Goal: Register for event/course

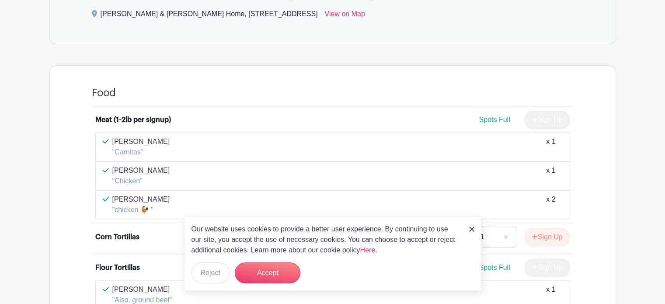
scroll to position [612, 0]
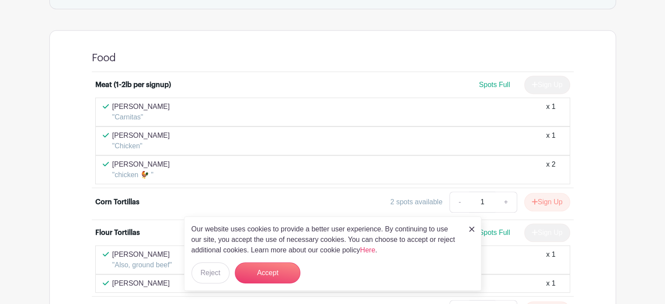
click at [469, 230] on img at bounding box center [471, 229] width 5 height 5
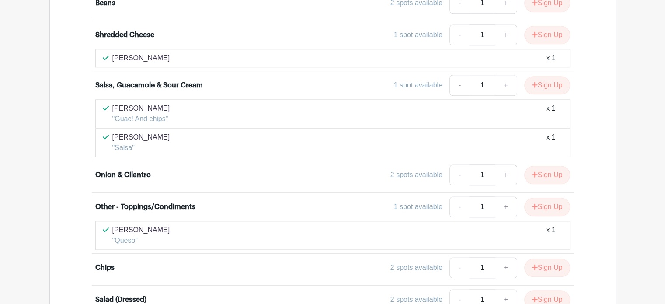
scroll to position [952, 0]
click at [550, 169] on button "Sign Up" at bounding box center [547, 174] width 46 height 18
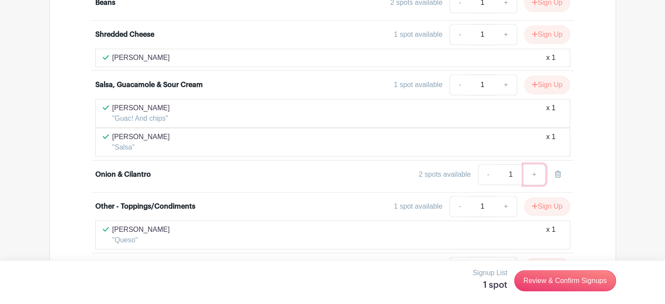
click at [532, 168] on link "+" at bounding box center [534, 174] width 22 height 21
type input "2"
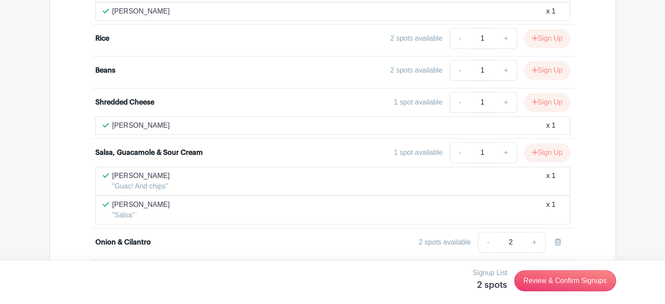
scroll to position [865, 0]
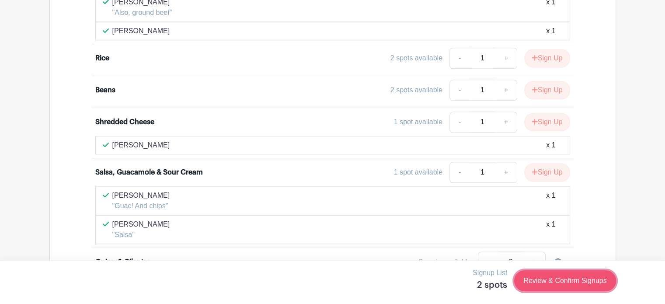
click at [561, 283] on link "Review & Confirm Signups" at bounding box center [564, 280] width 101 height 21
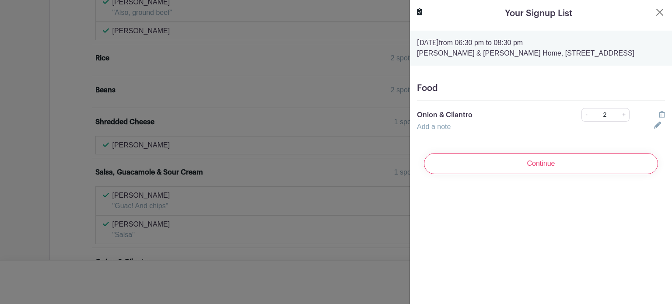
click at [437, 130] on link "Add a note" at bounding box center [434, 126] width 34 height 7
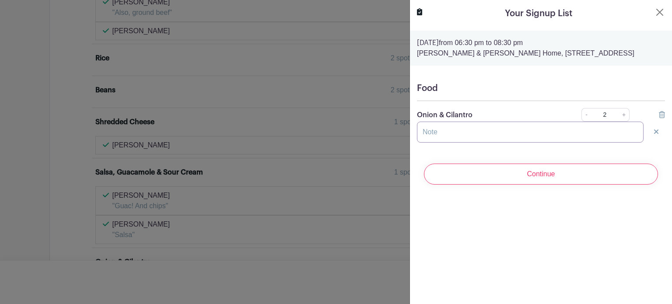
click at [436, 143] on input "text" at bounding box center [530, 132] width 227 height 21
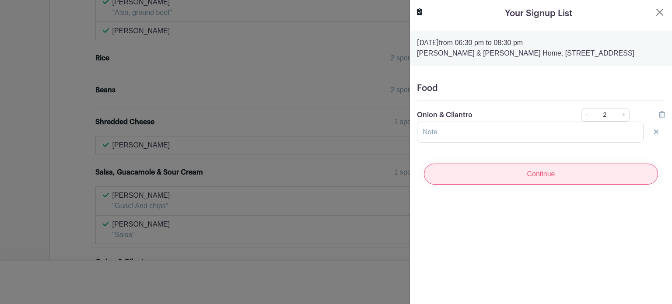
click at [534, 185] on input "Continue" at bounding box center [541, 174] width 234 height 21
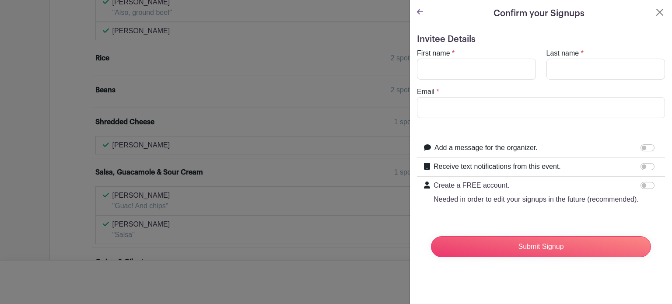
click at [655, 5] on turbo-frame "Confirm your Signups Invitee Details First name * Last name * Email * Add a mes…" at bounding box center [541, 139] width 262 height 278
click at [654, 12] on button "Close" at bounding box center [659, 12] width 10 height 10
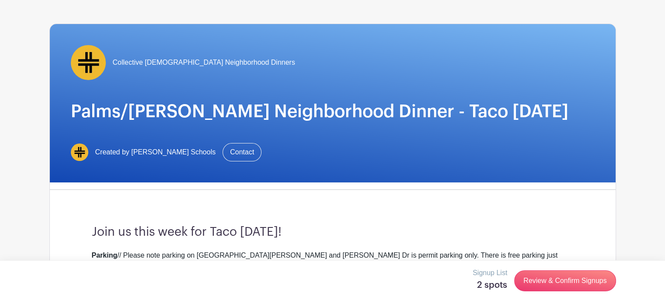
scroll to position [0, 0]
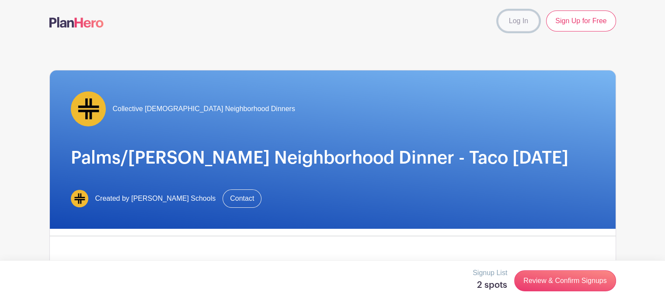
click at [522, 17] on link "Log In" at bounding box center [518, 20] width 41 height 21
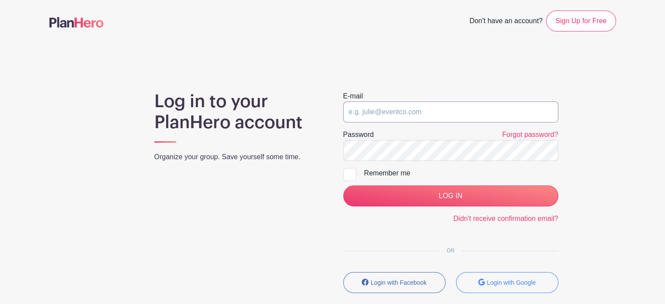
click at [408, 107] on input "email" at bounding box center [450, 111] width 215 height 21
type input "[EMAIL_ADDRESS][DOMAIN_NAME]"
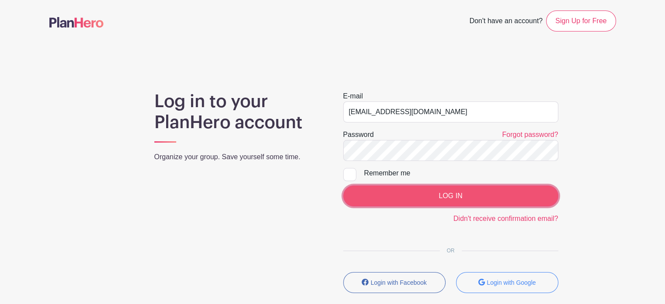
click at [423, 192] on input "LOG IN" at bounding box center [450, 195] width 215 height 21
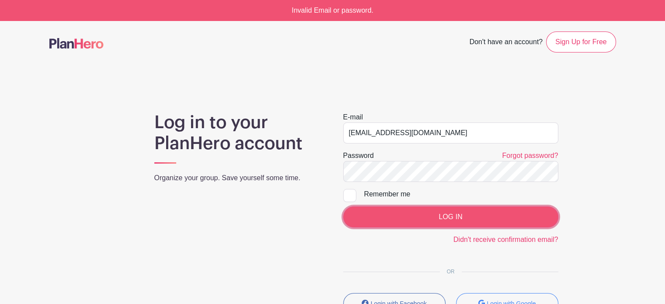
click at [426, 215] on input "LOG IN" at bounding box center [450, 216] width 215 height 21
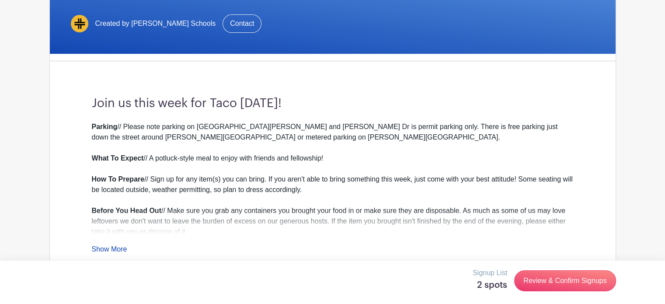
scroll to position [219, 0]
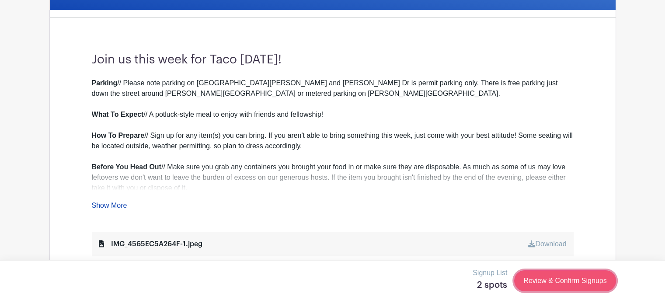
click at [546, 276] on link "Review & Confirm Signups" at bounding box center [564, 280] width 101 height 21
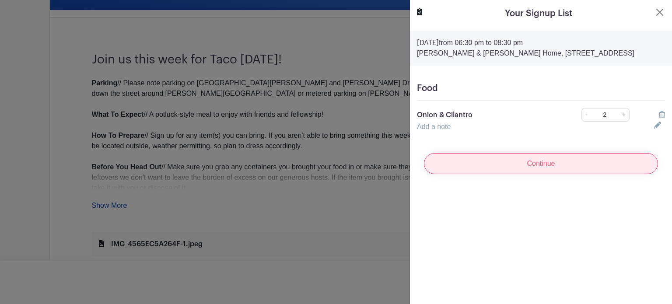
click at [535, 174] on input "Continue" at bounding box center [541, 163] width 234 height 21
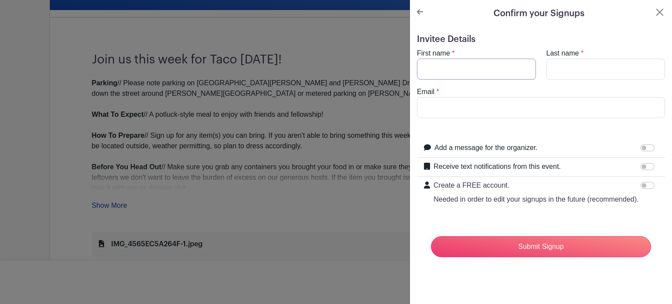
click at [486, 74] on input "First name" at bounding box center [476, 69] width 119 height 21
type input "[PERSON_NAME]"
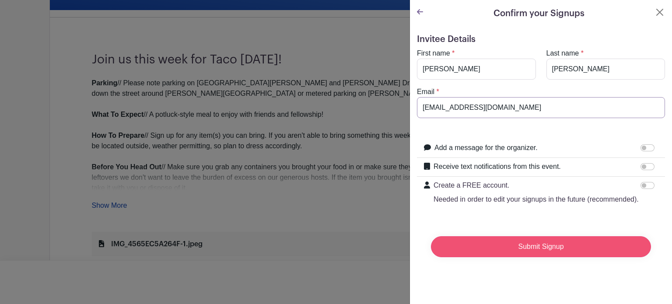
type input "[EMAIL_ADDRESS][DOMAIN_NAME]"
click at [529, 251] on input "Submit Signup" at bounding box center [541, 246] width 220 height 21
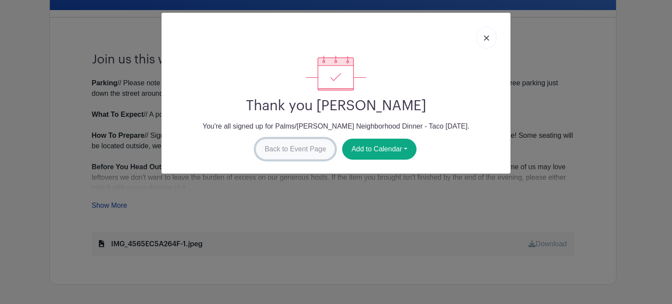
click at [277, 151] on link "Back to Event Page" at bounding box center [295, 149] width 80 height 21
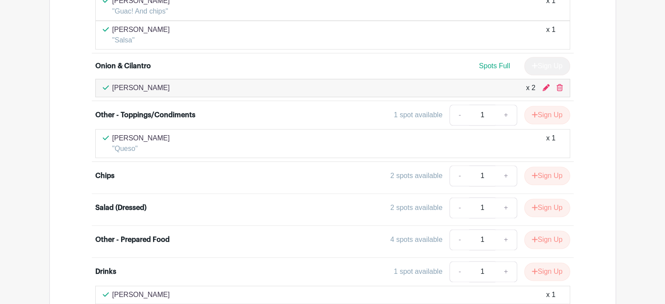
scroll to position [1050, 0]
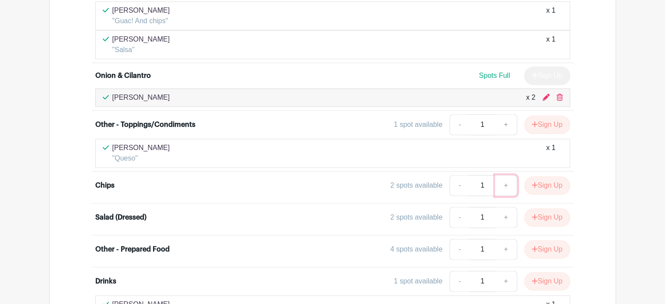
click at [506, 180] on link "+" at bounding box center [506, 185] width 22 height 21
type input "2"
click at [546, 181] on button "Sign Up" at bounding box center [547, 185] width 46 height 18
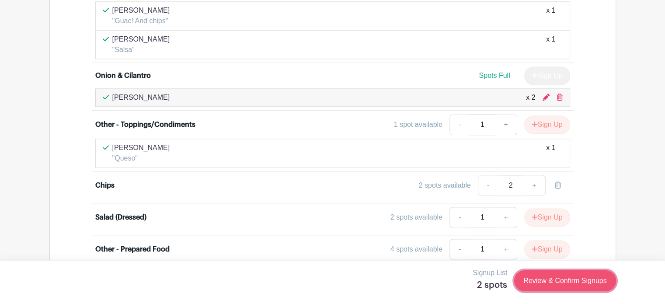
click at [545, 282] on link "Review & Confirm Signups" at bounding box center [564, 280] width 101 height 21
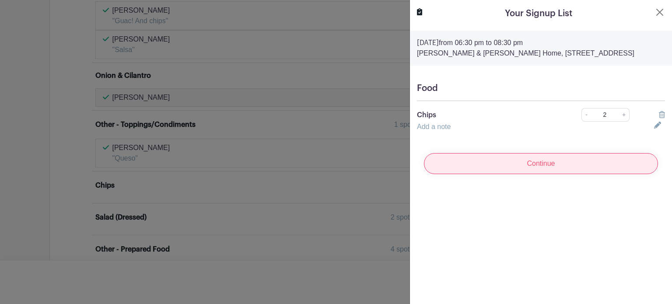
click at [516, 174] on input "Continue" at bounding box center [541, 163] width 234 height 21
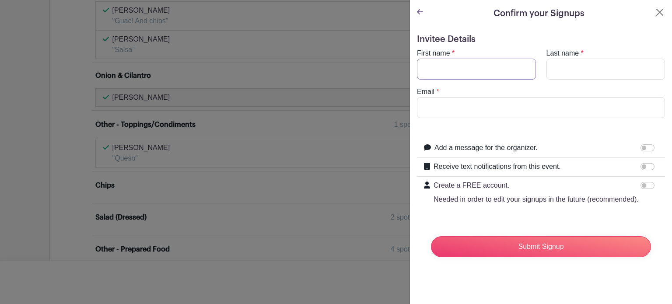
click at [473, 66] on input "First name" at bounding box center [476, 69] width 119 height 21
type input "[PERSON_NAME]"
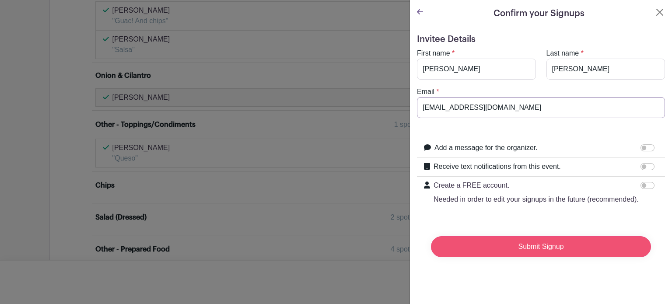
type input "[EMAIL_ADDRESS][DOMAIN_NAME]"
click at [569, 257] on input "Submit Signup" at bounding box center [541, 246] width 220 height 21
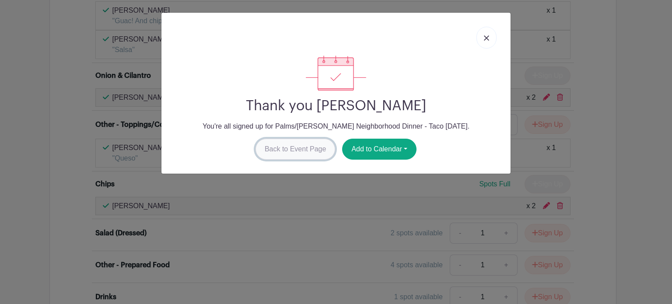
click at [290, 148] on link "Back to Event Page" at bounding box center [295, 149] width 80 height 21
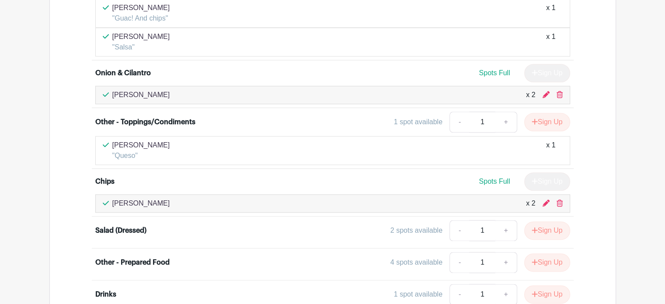
scroll to position [1093, 0]
